Goal: Task Accomplishment & Management: Complete application form

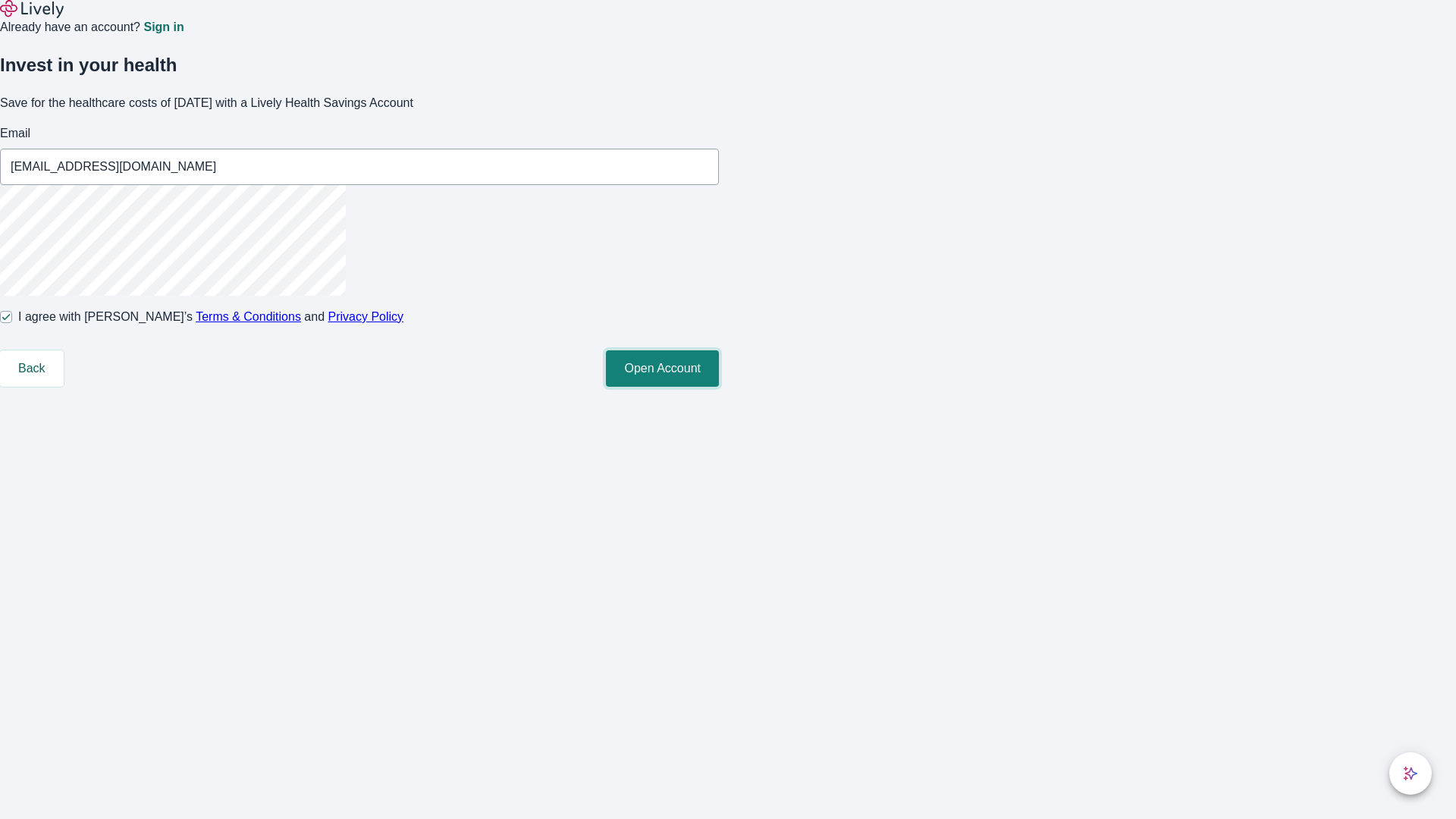
click at [719, 387] on button "Open Account" at bounding box center [662, 368] width 113 height 37
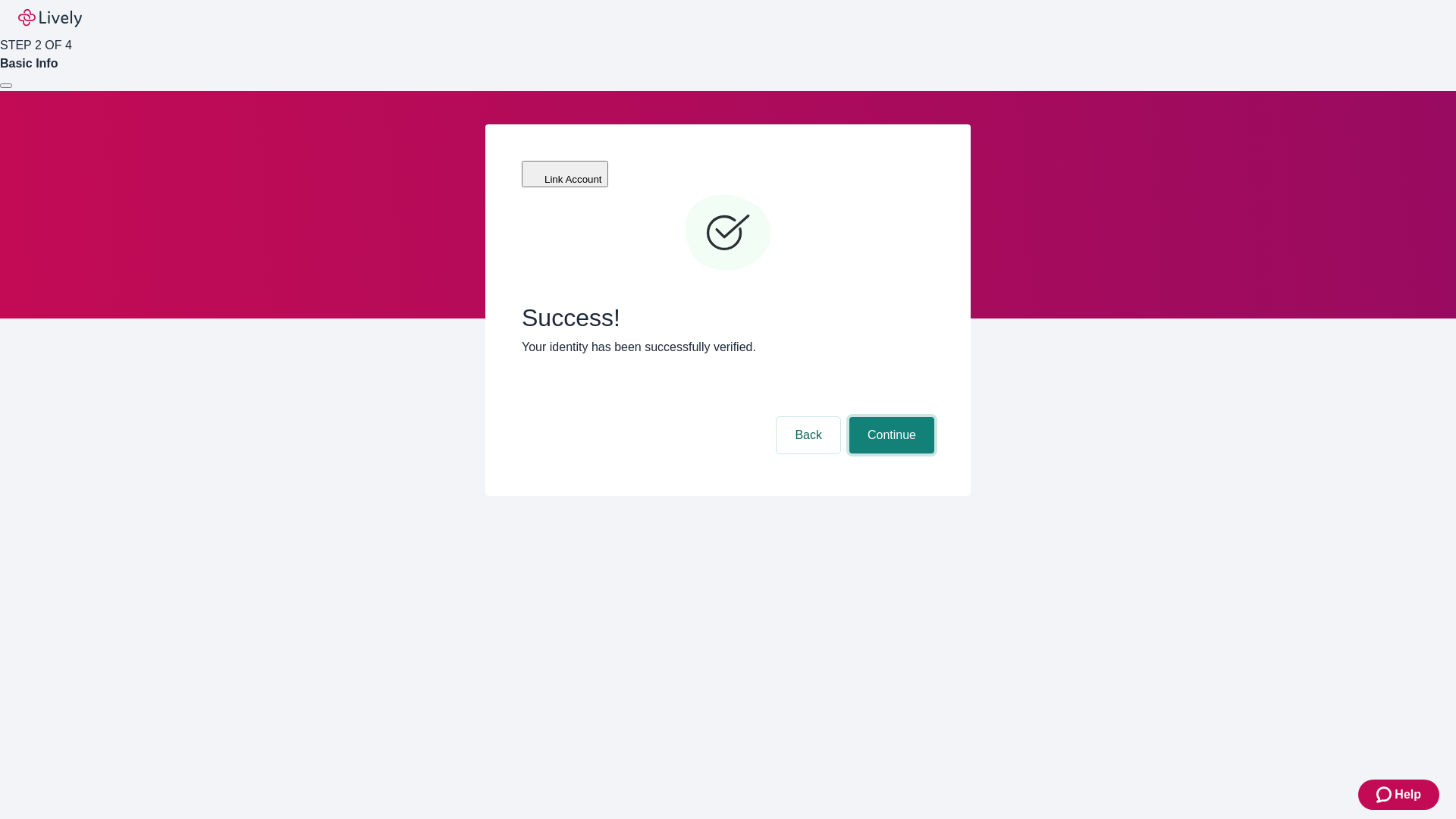
click at [890, 417] on button "Continue" at bounding box center [891, 434] width 85 height 37
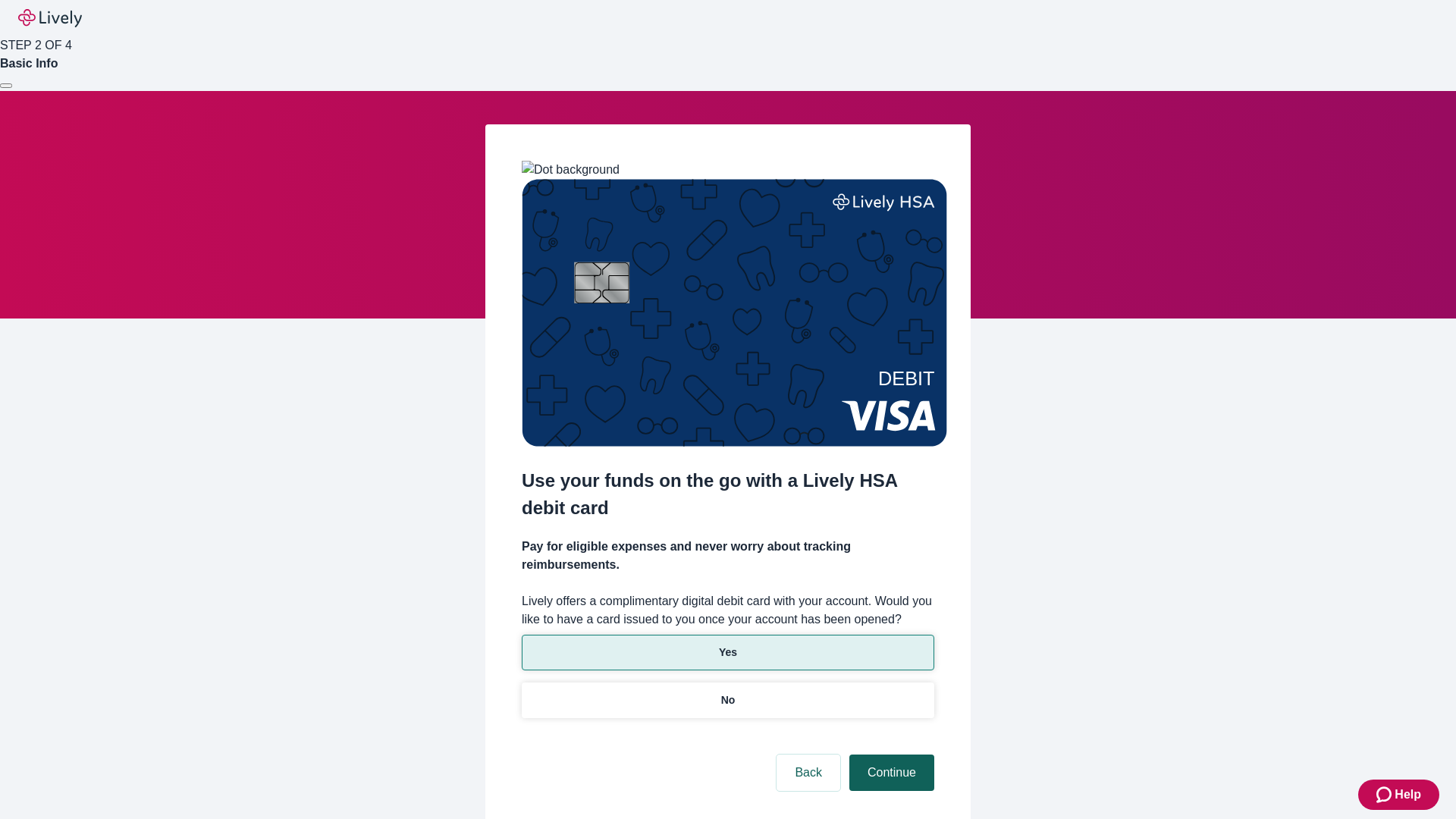
click at [728, 692] on p "No" at bounding box center [728, 699] width 14 height 16
click at [890, 754] on button "Continue" at bounding box center [891, 772] width 85 height 37
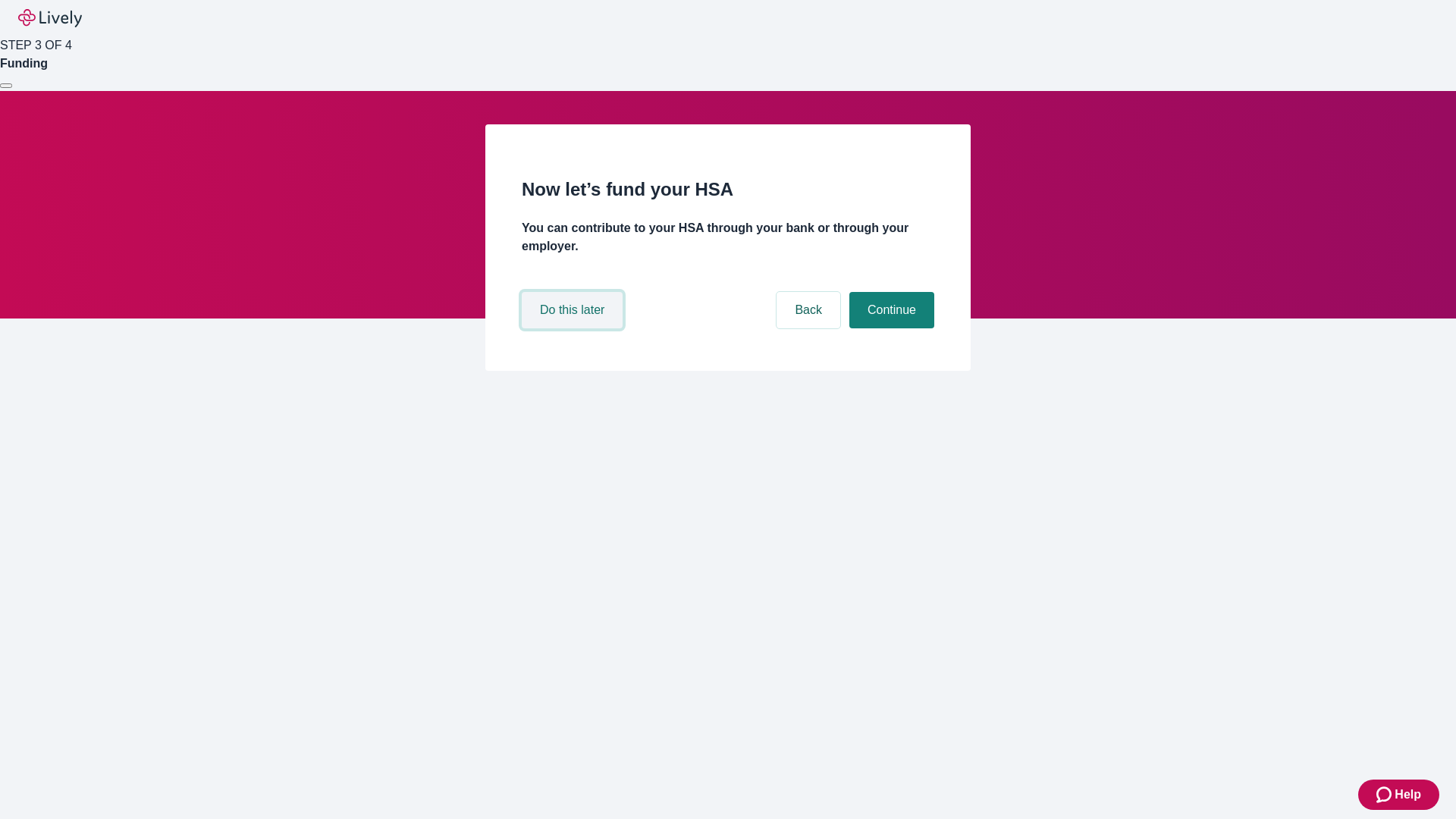
click at [574, 329] on button "Do this later" at bounding box center [572, 310] width 101 height 37
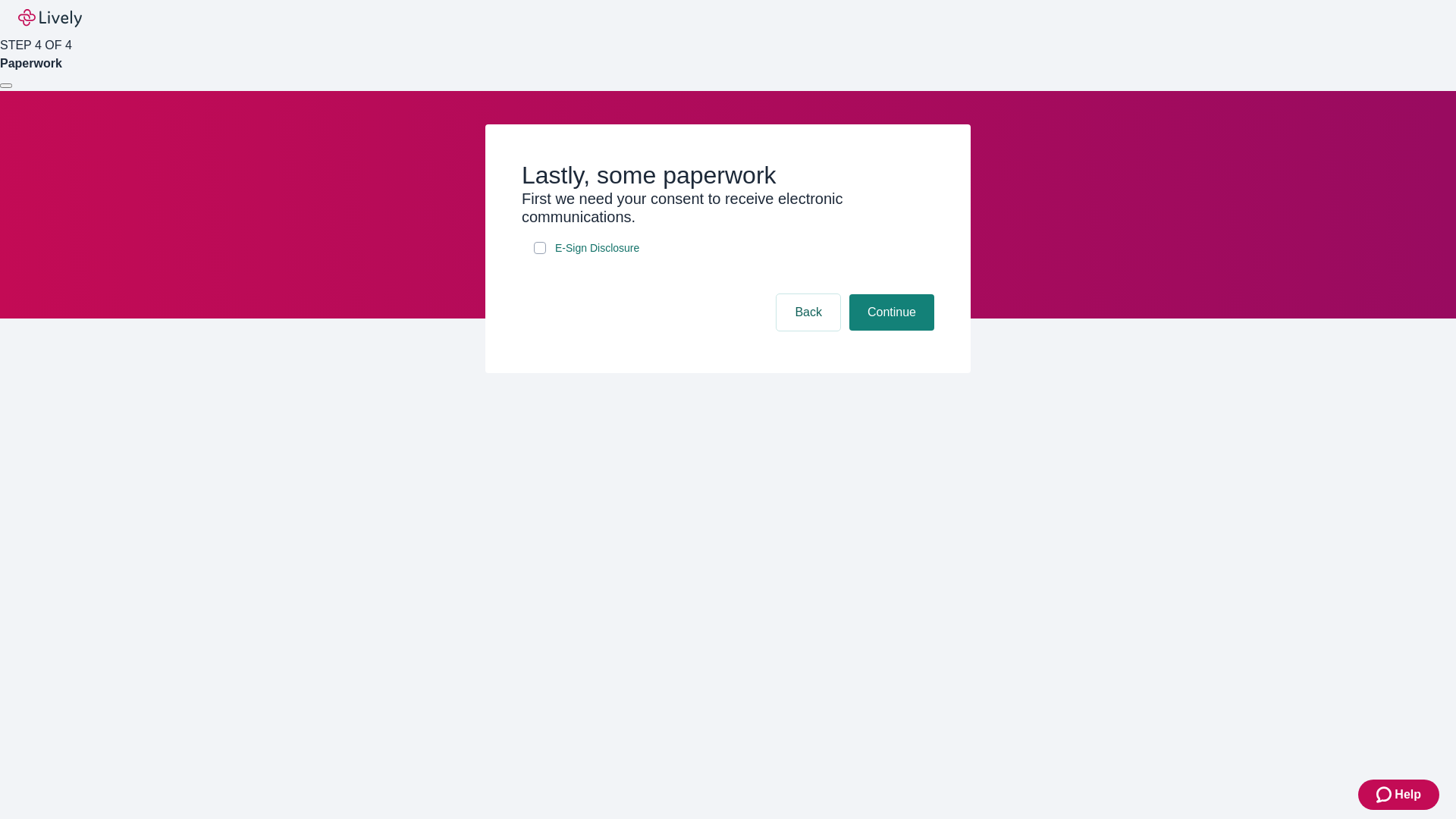
click at [540, 254] on input "E-Sign Disclosure" at bounding box center [539, 247] width 12 height 12
checkbox input "true"
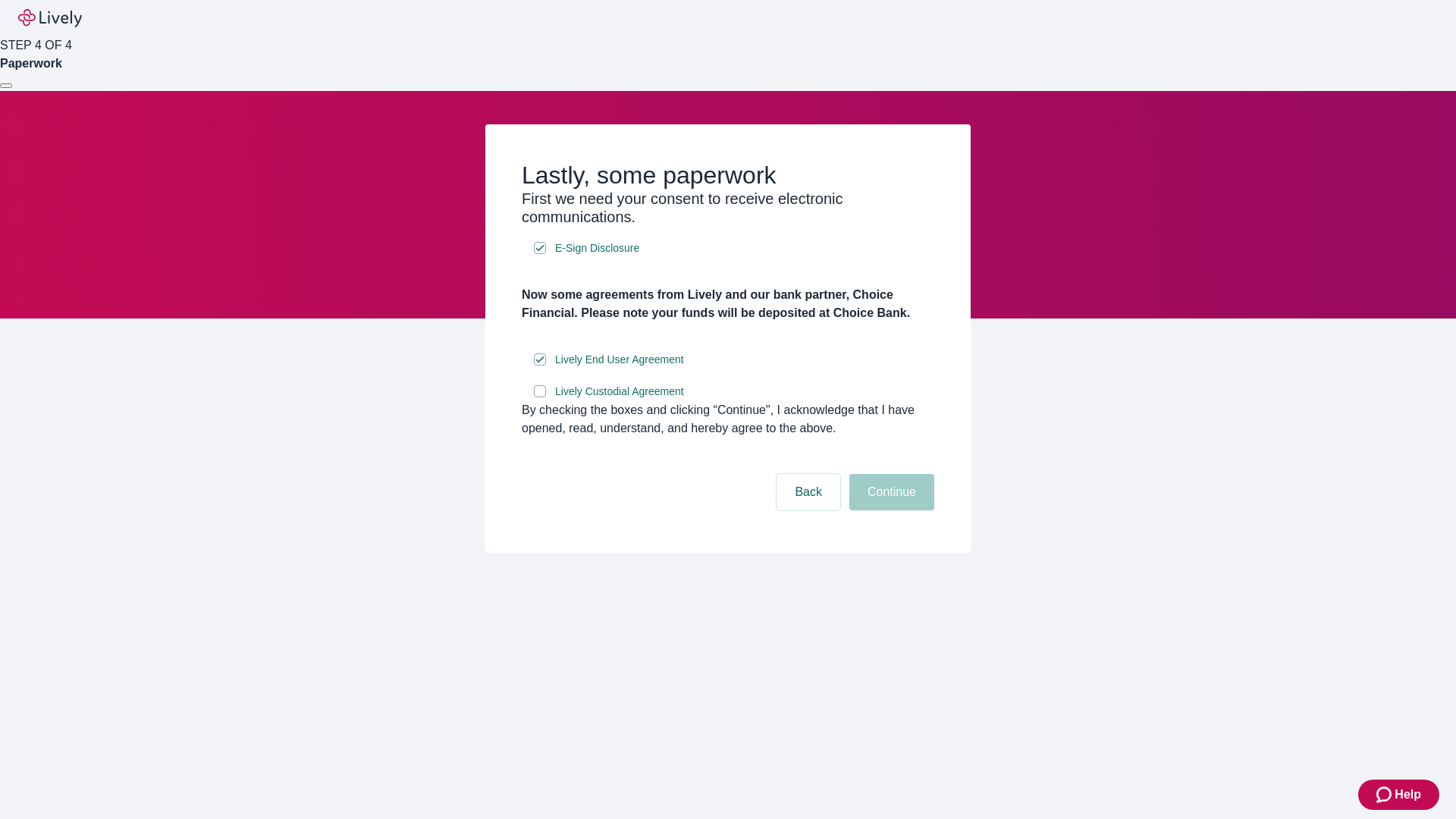
click at [540, 397] on input "Lively Custodial Agreement" at bounding box center [539, 390] width 12 height 12
checkbox input "true"
click at [890, 510] on button "Continue" at bounding box center [891, 491] width 85 height 37
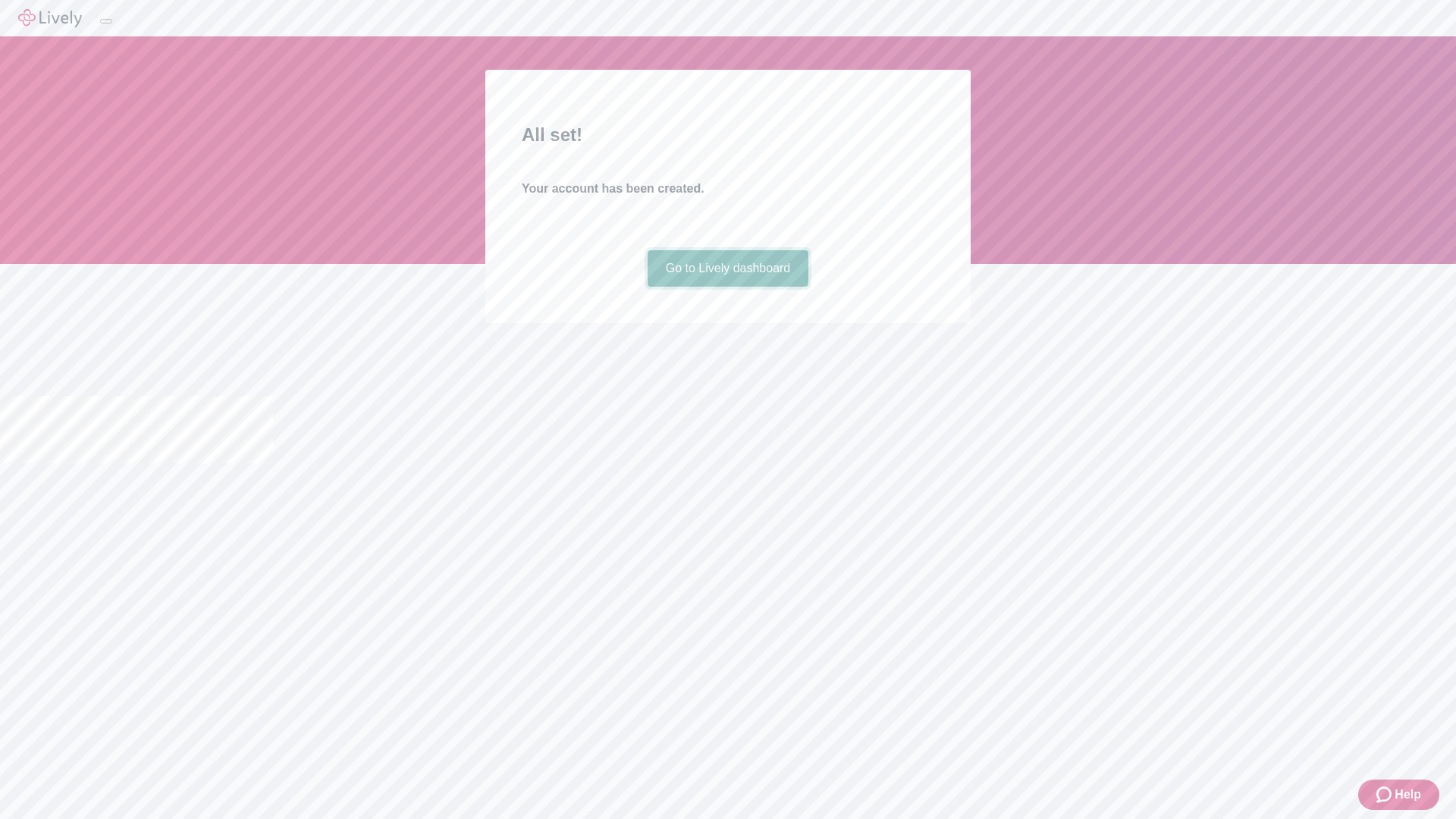
click at [728, 286] on link "Go to Lively dashboard" at bounding box center [728, 268] width 162 height 37
